Goal: Information Seeking & Learning: Understand process/instructions

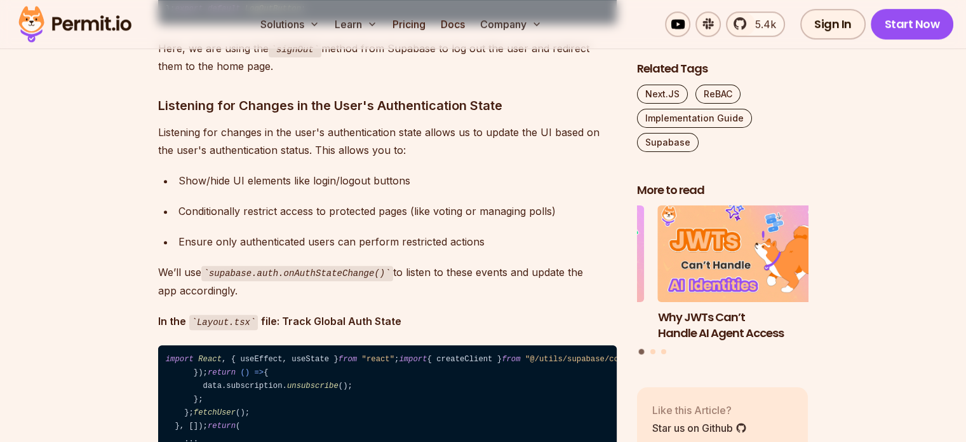
scroll to position [5497, 0]
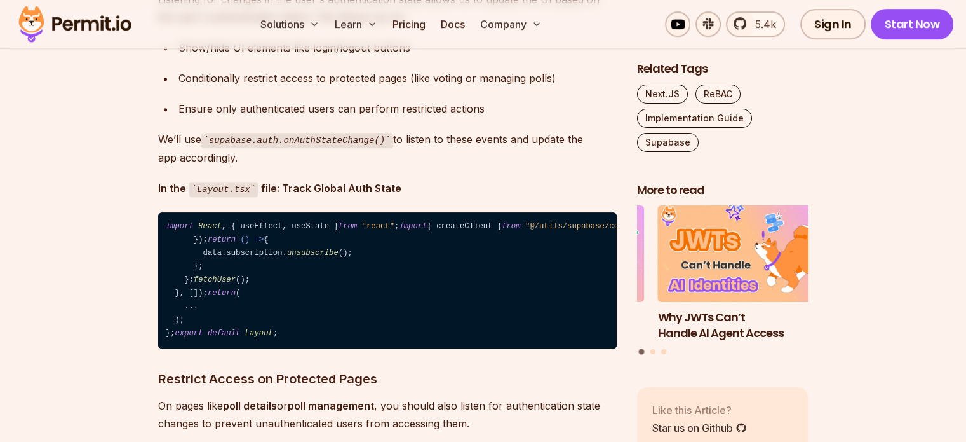
scroll to position [5630, 0]
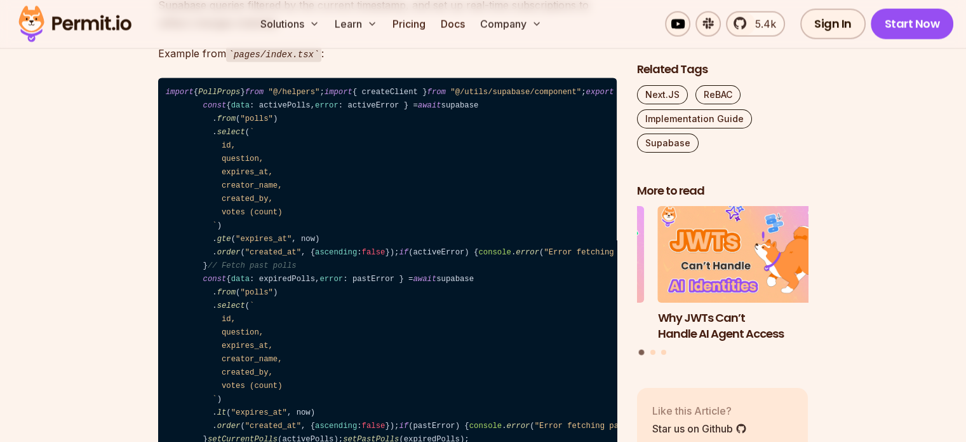
scroll to position [7354, 0]
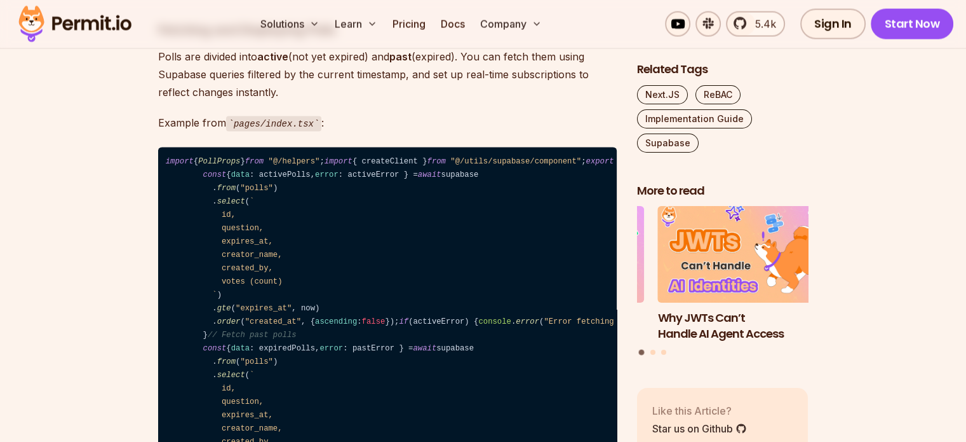
drag, startPoint x: 381, startPoint y: 177, endPoint x: 162, endPoint y: 174, distance: 219.2
copy code "import { User } from "@supabase/supabase-js" ;"
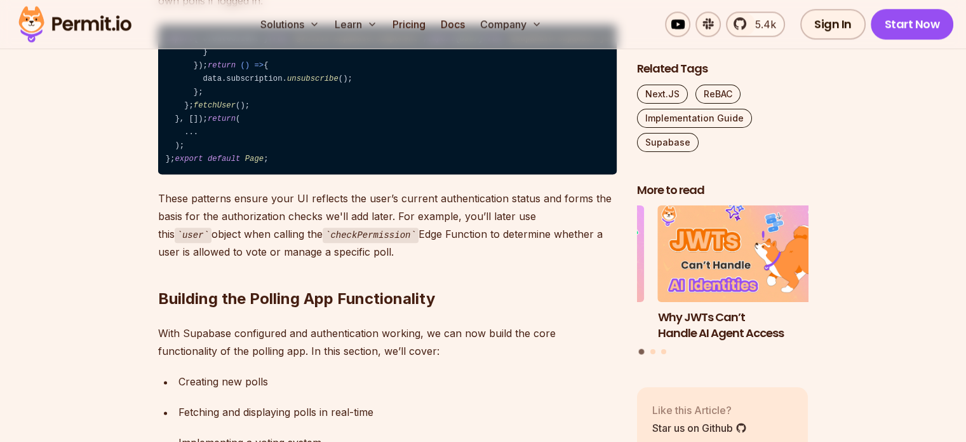
scroll to position [6273, 0]
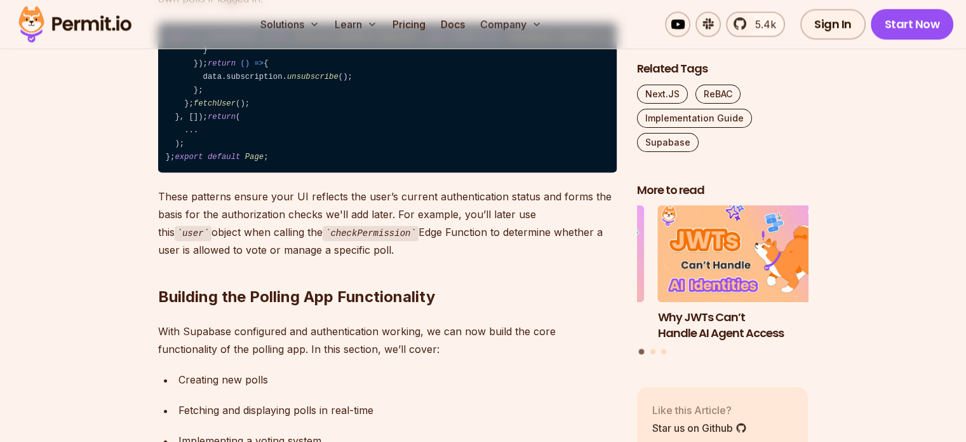
drag, startPoint x: 193, startPoint y: 281, endPoint x: 161, endPoint y: 231, distance: 59.9
copy code "const handleLogOut = async ( ) => { await supabase. auth . signOut (); closeDro…"
drag, startPoint x: 182, startPoint y: 243, endPoint x: 353, endPoint y: 247, distance: 171.6
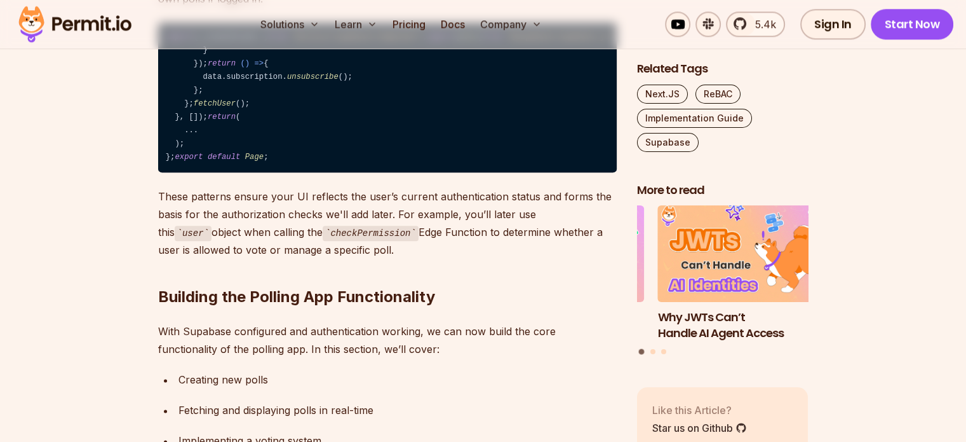
copy code "await supabase. auth . signOut ();"
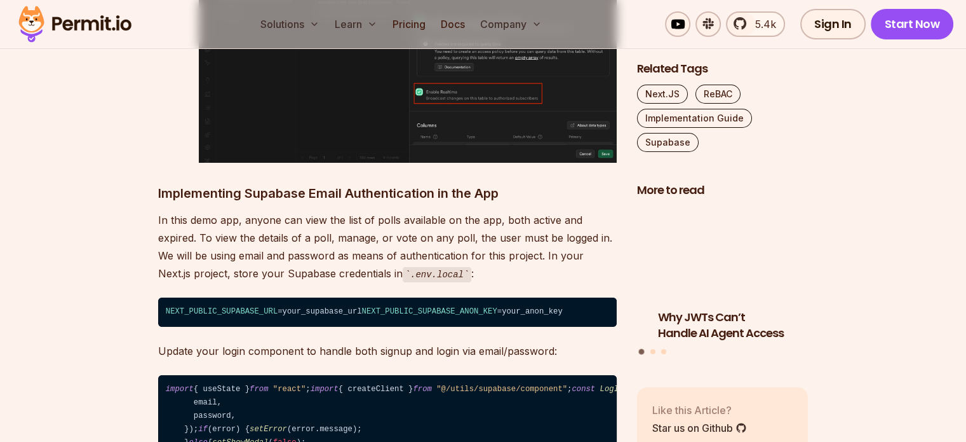
scroll to position [4600, 0]
